Goal: Book appointment/travel/reservation

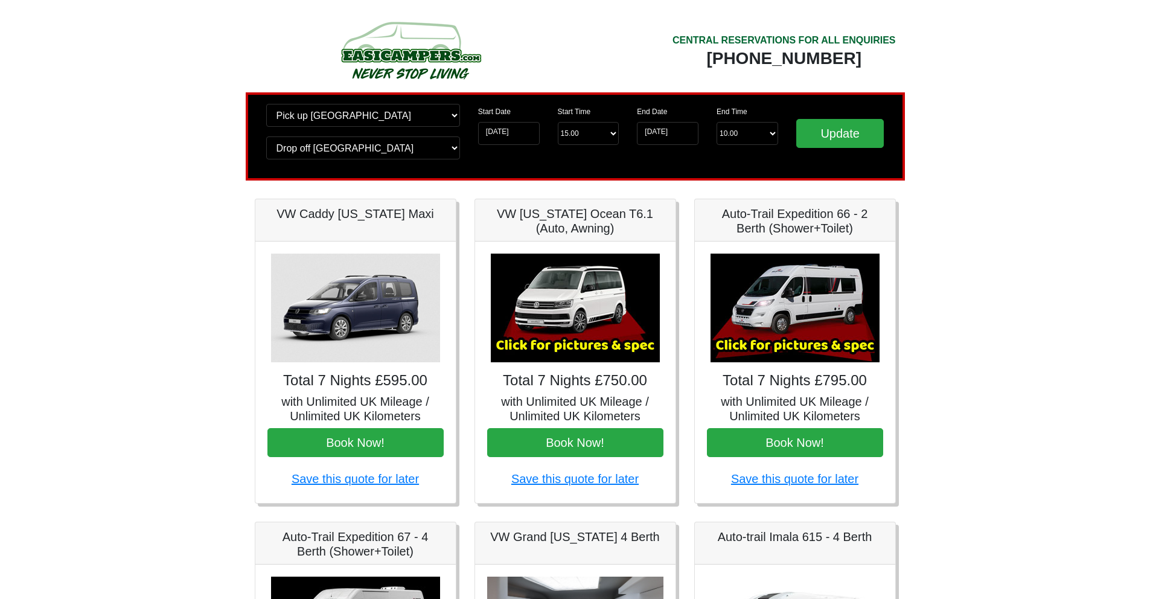
click at [57, 66] on body "CENTRAL RESERVATIONS FOR ALL ENQUIRIES 00 44 ( 0 ) 1942 778899 Easicampers Book…" at bounding box center [575, 602] width 1150 height 1205
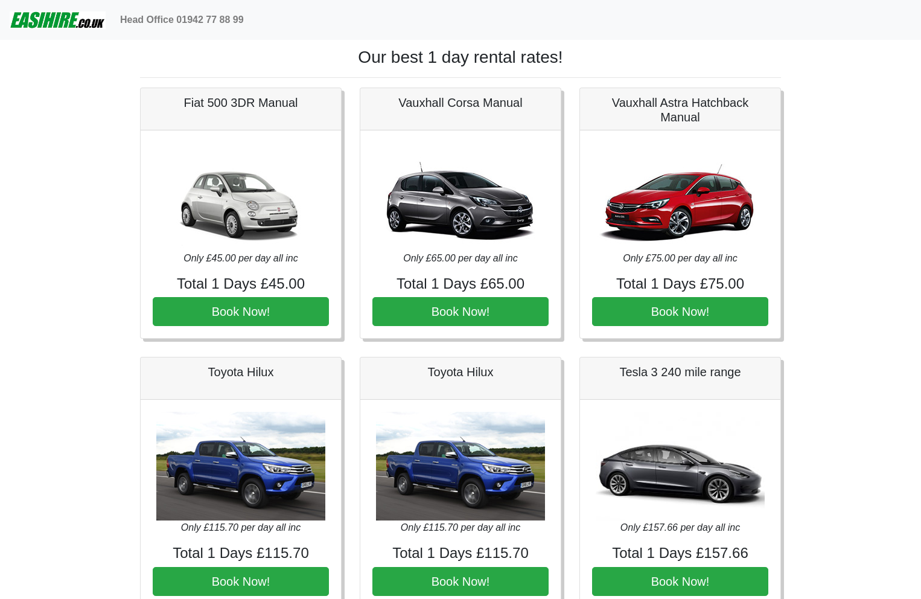
click at [66, 24] on img at bounding box center [58, 20] width 96 height 24
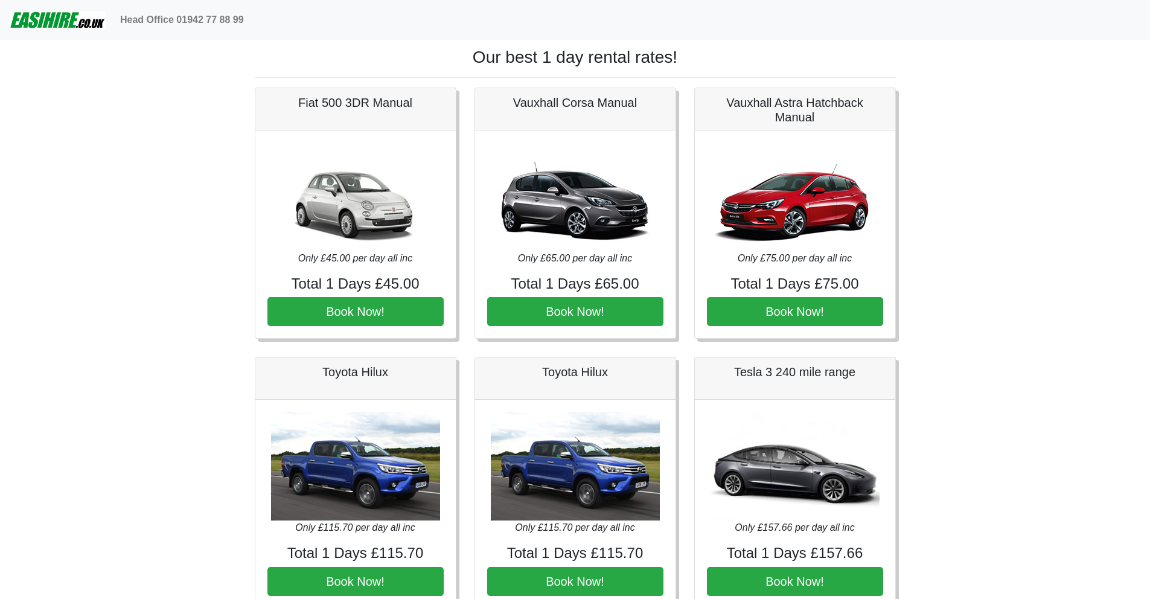
click at [546, 62] on h1 "Our best 1 day rental rates!" at bounding box center [575, 57] width 641 height 21
click at [417, 58] on h1 "Our best 1 day rental rates!" at bounding box center [575, 57] width 641 height 21
